Goal: Task Accomplishment & Management: Manage account settings

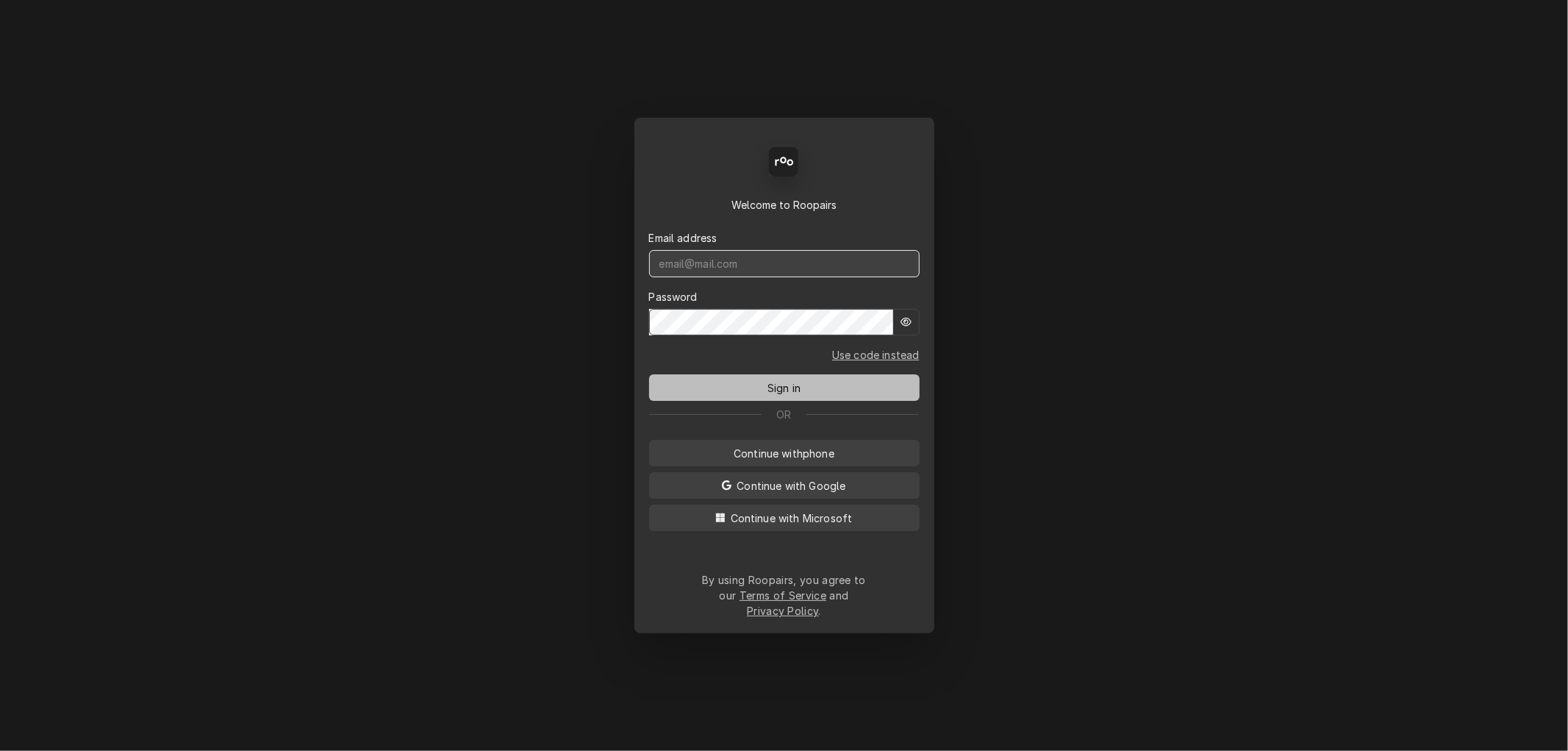
type input "[PERSON_NAME][EMAIL_ADDRESS][DOMAIN_NAME]"
click at [777, 390] on span "Sign in" at bounding box center [784, 388] width 39 height 15
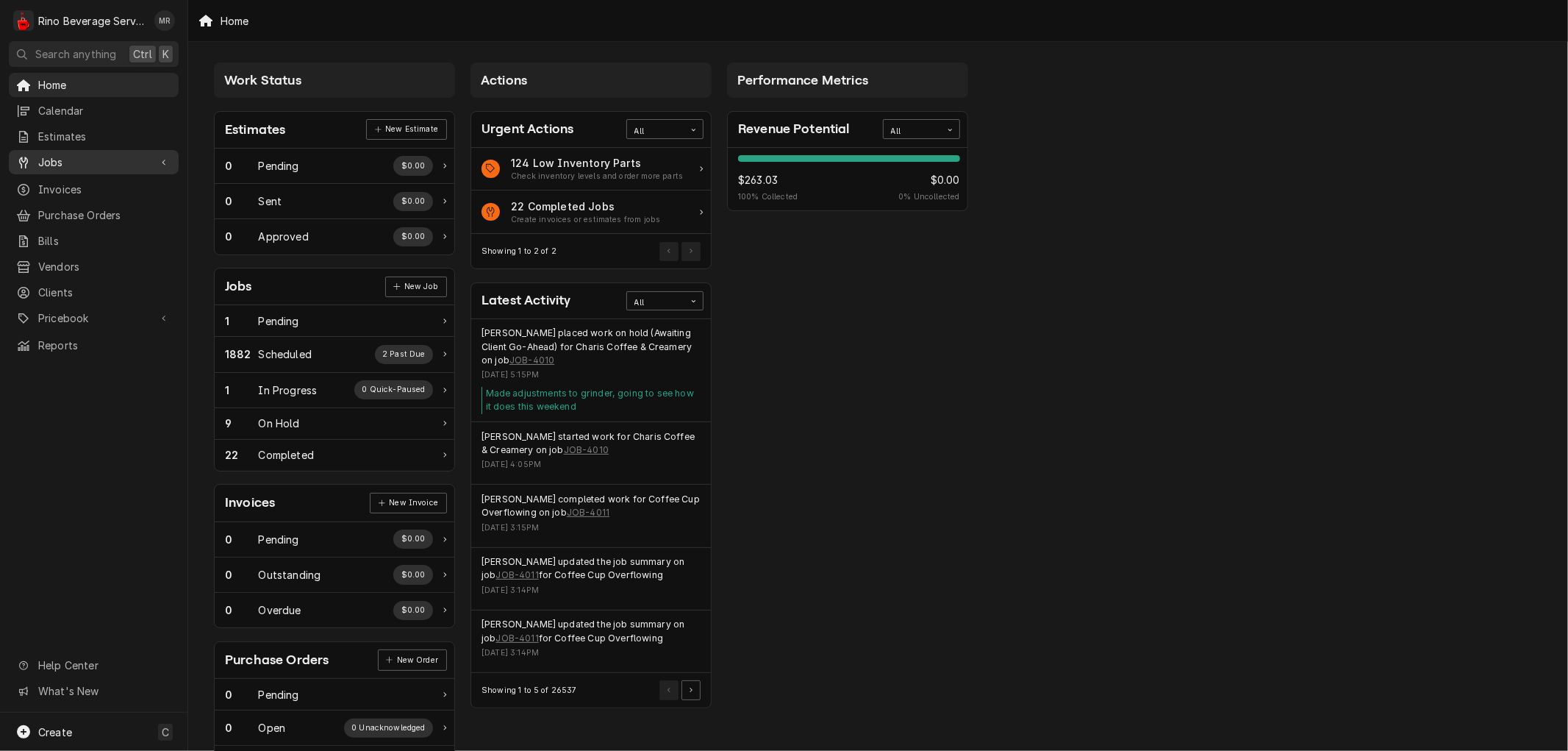
click at [70, 159] on span "Jobs" at bounding box center [94, 162] width 111 height 15
click at [76, 180] on span "Jobs" at bounding box center [105, 188] width 133 height 15
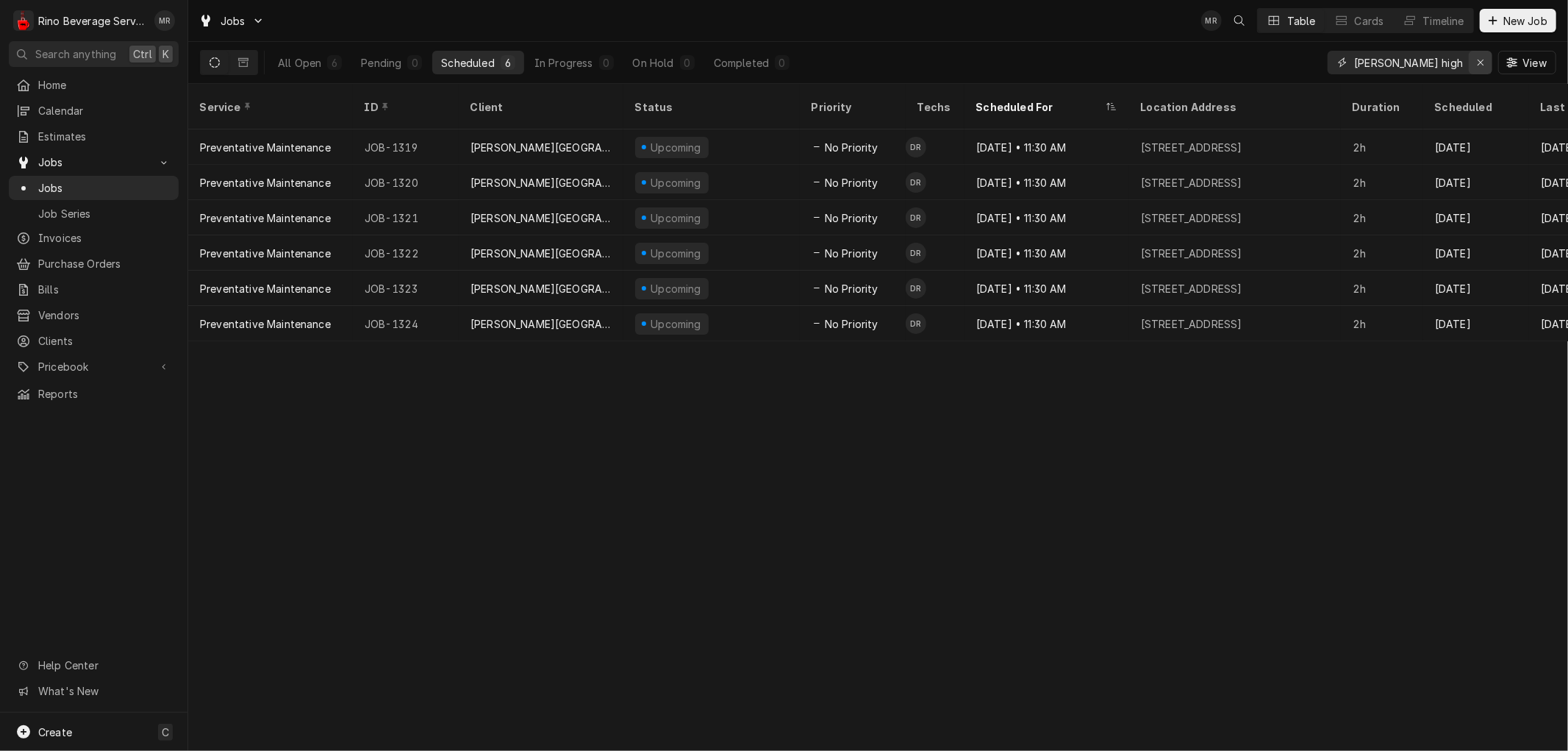
click at [1479, 61] on icon "Erase input" at bounding box center [1480, 62] width 6 height 6
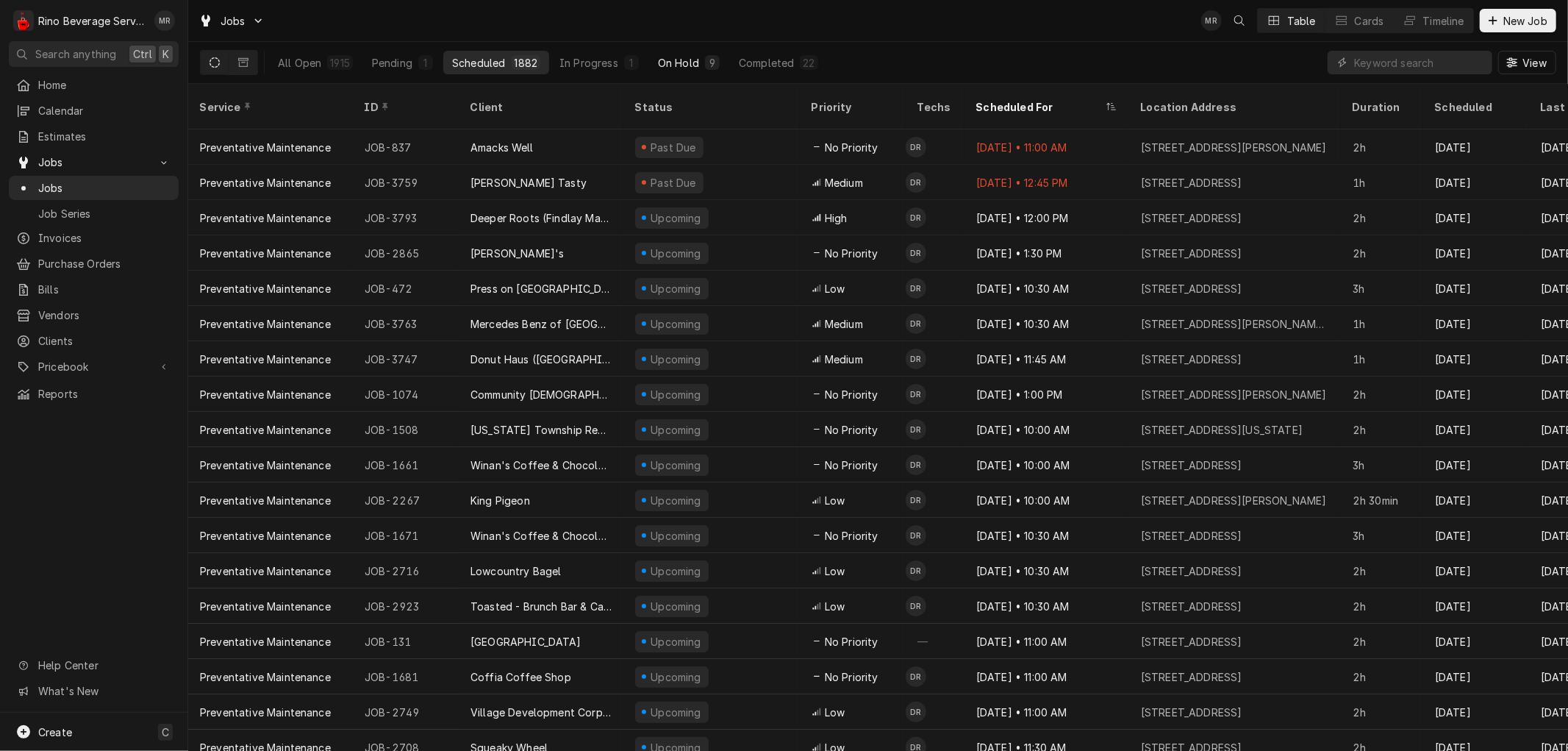
click at [662, 63] on div "On Hold" at bounding box center [679, 62] width 41 height 15
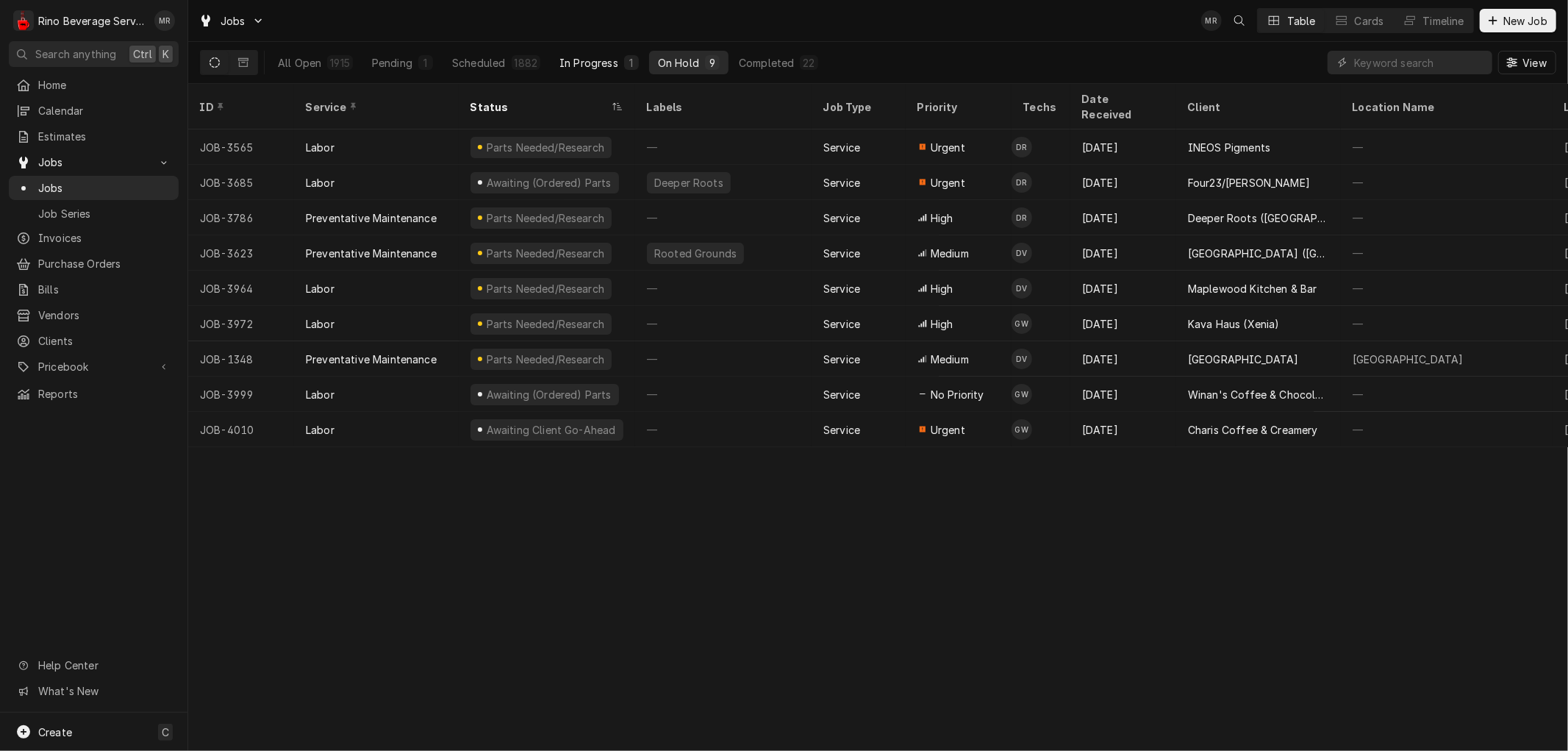
click at [592, 64] on div "In Progress" at bounding box center [588, 62] width 58 height 15
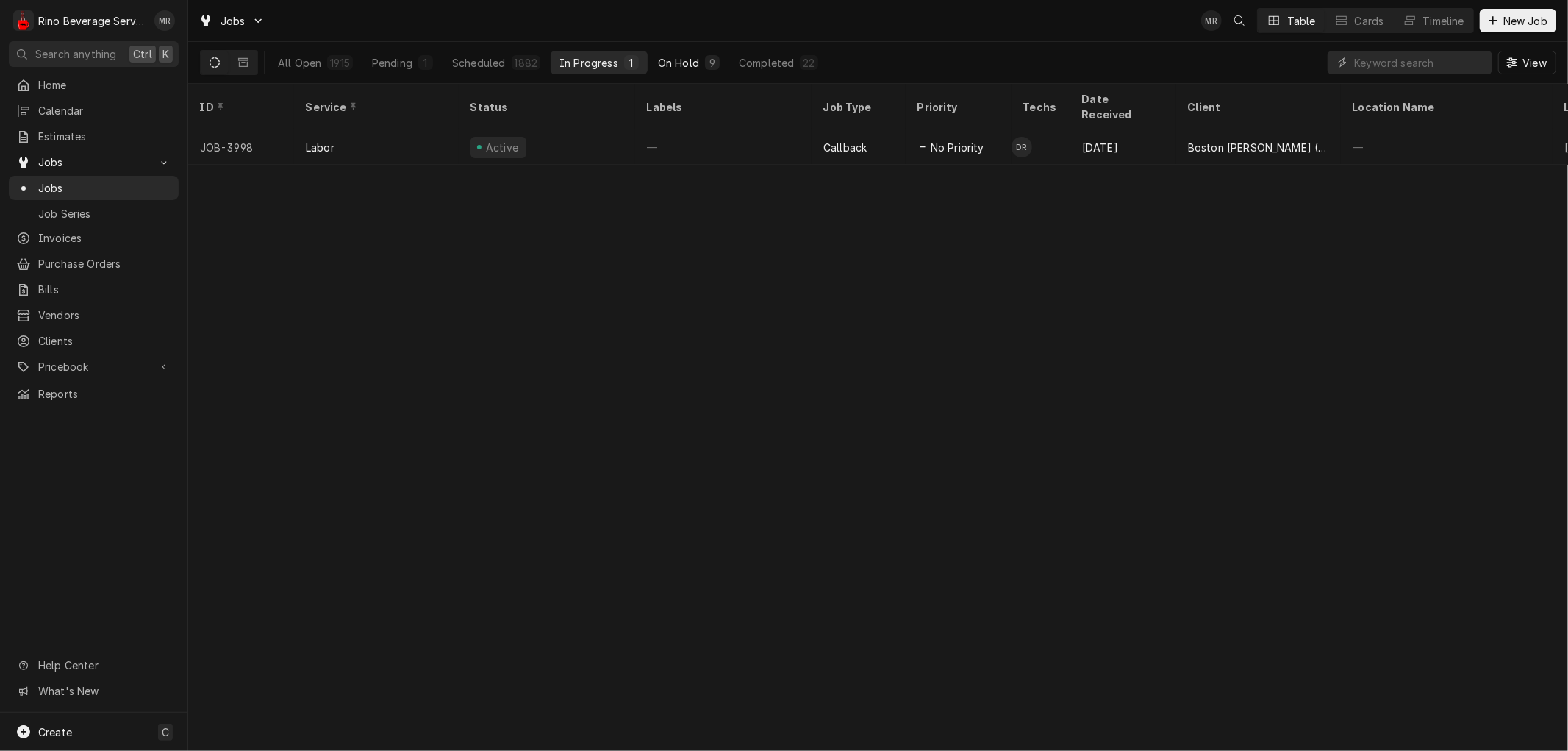
click at [682, 61] on div "On Hold" at bounding box center [679, 62] width 41 height 15
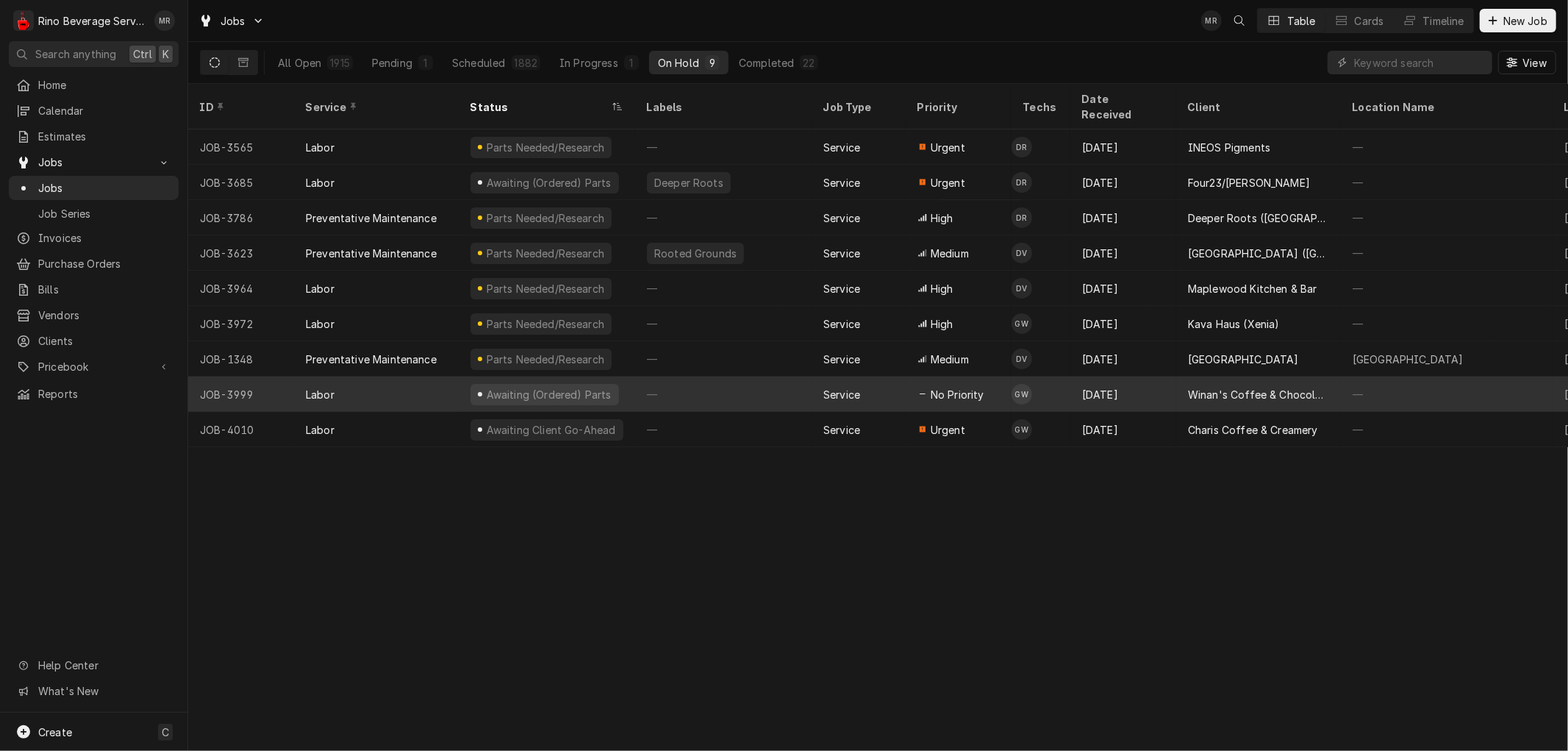
click at [788, 378] on div "—" at bounding box center [723, 393] width 176 height 35
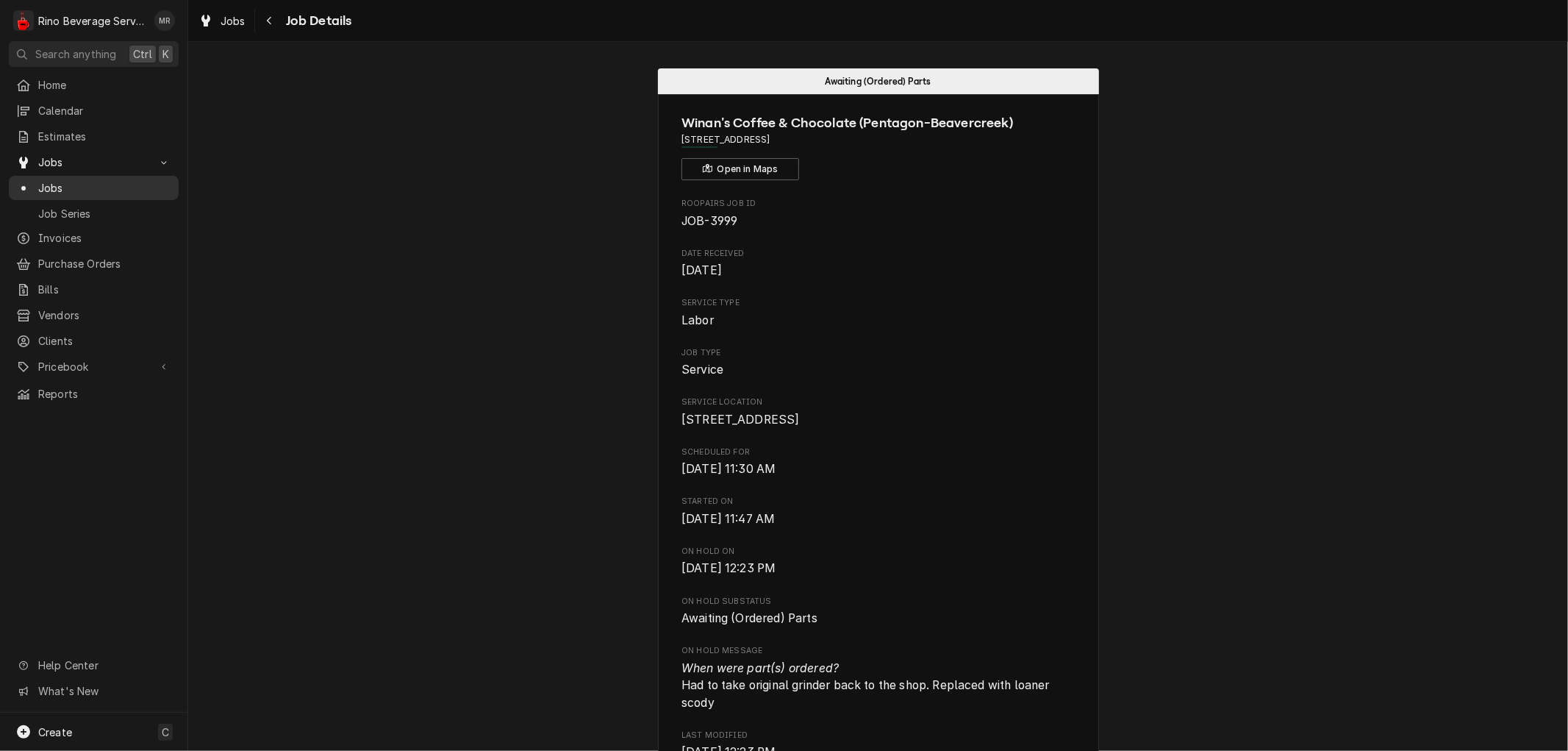
click at [69, 185] on span "Jobs" at bounding box center [105, 188] width 133 height 15
